Goal: Check status: Check status

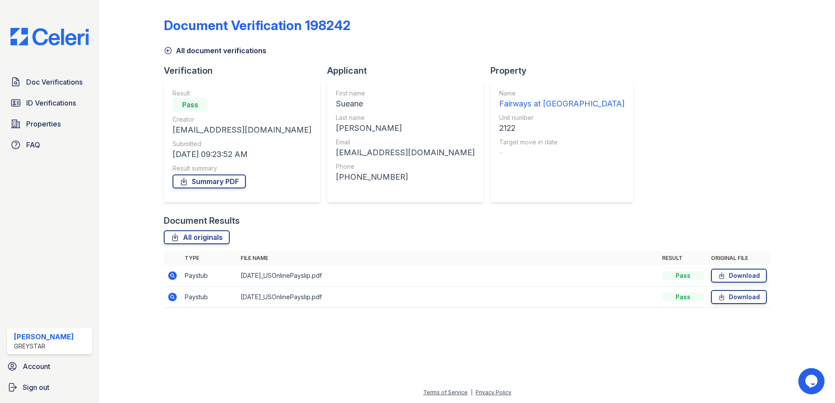
click at [168, 53] on icon at bounding box center [168, 50] width 9 height 9
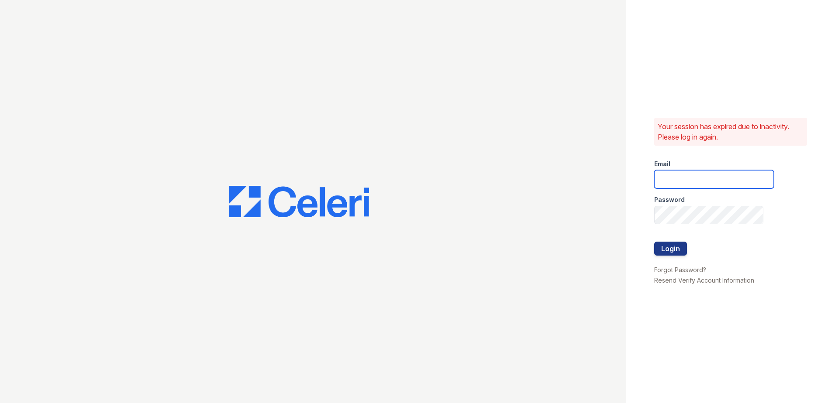
type input "[EMAIL_ADDRESS][DOMAIN_NAME]"
click at [671, 247] on button "Login" at bounding box center [670, 249] width 33 height 14
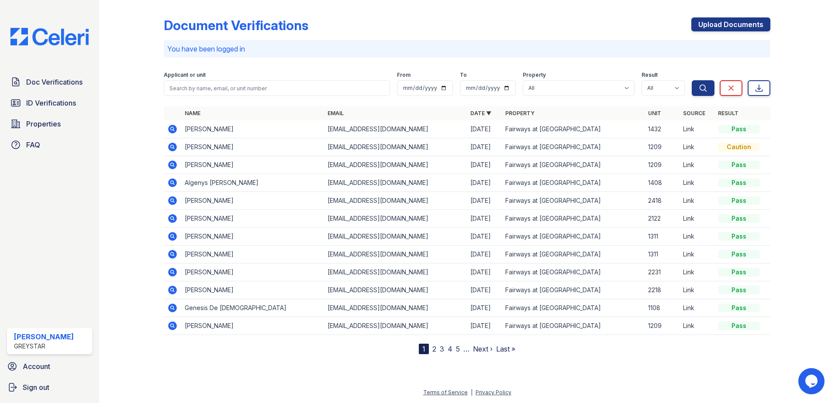
click at [435, 349] on link "2" at bounding box center [434, 349] width 4 height 9
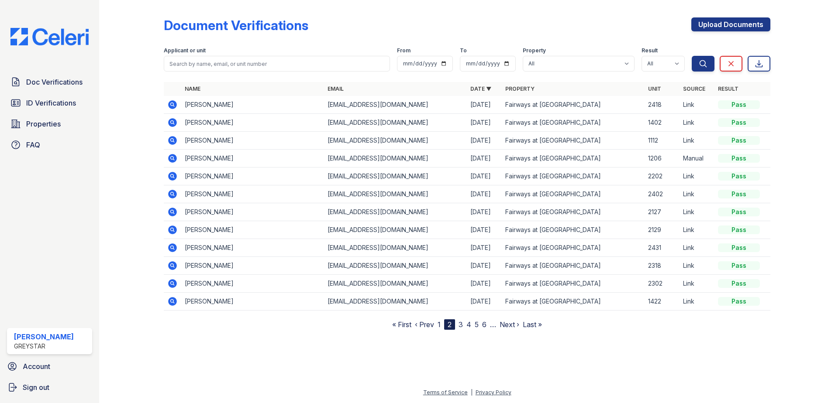
click at [442, 324] on nav "« First ‹ Prev 1 2 3 4 5 6 … Next › Last »" at bounding box center [467, 325] width 150 height 10
click at [440, 325] on link "1" at bounding box center [438, 324] width 3 height 9
click at [175, 159] on icon at bounding box center [172, 158] width 9 height 9
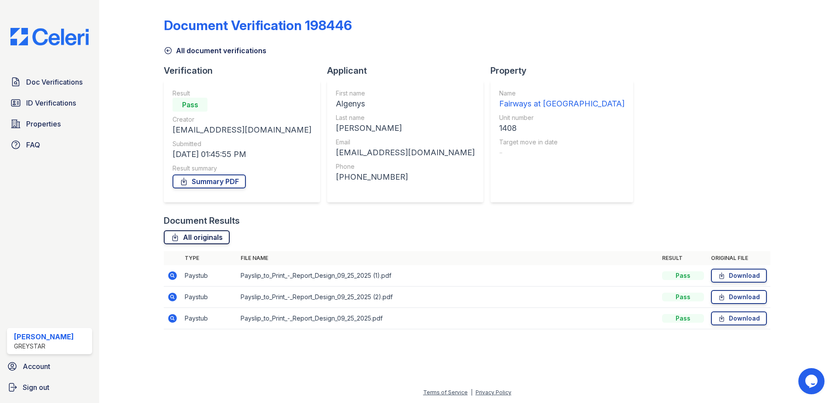
click at [208, 238] on link "All originals" at bounding box center [197, 237] width 66 height 14
